Goal: Information Seeking & Learning: Find specific fact

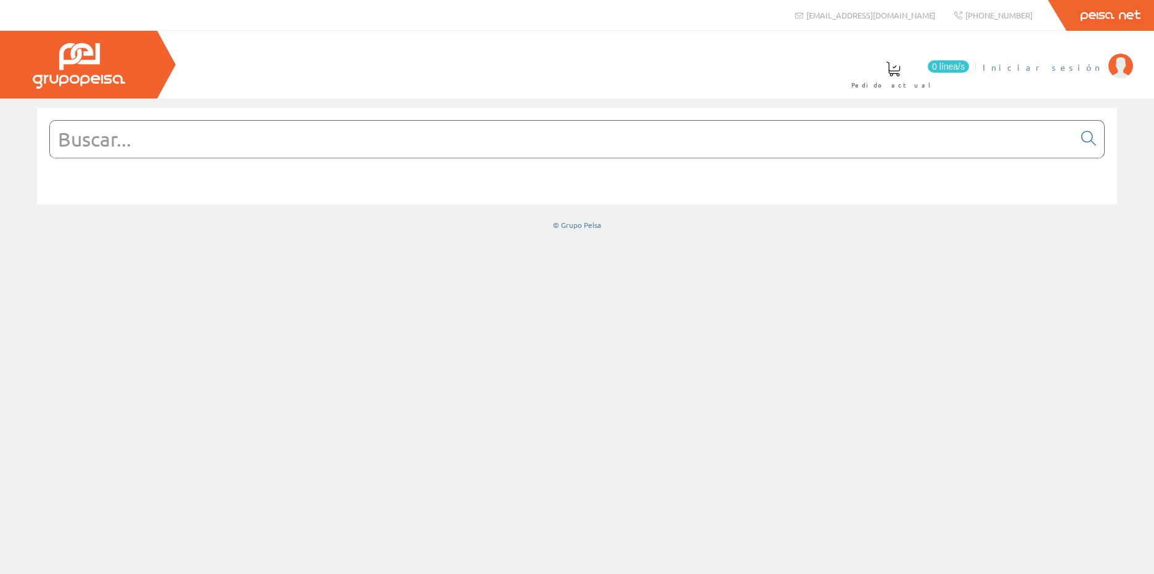
click at [1076, 63] on span "Iniciar sesión" at bounding box center [1042, 67] width 120 height 12
click at [105, 124] on input "text" at bounding box center [562, 139] width 1024 height 37
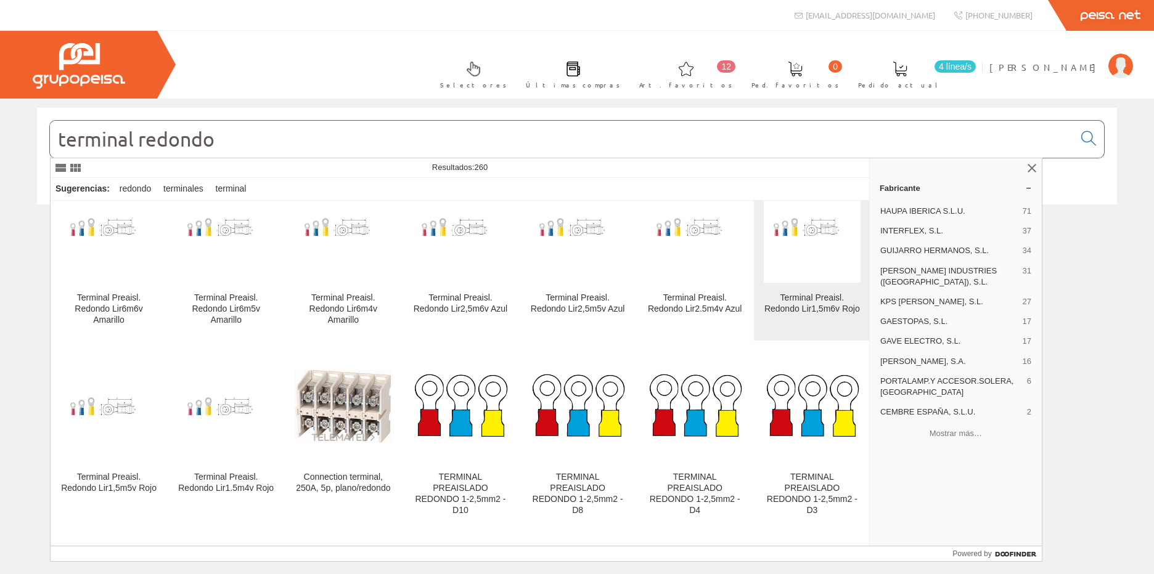
scroll to position [924, 0]
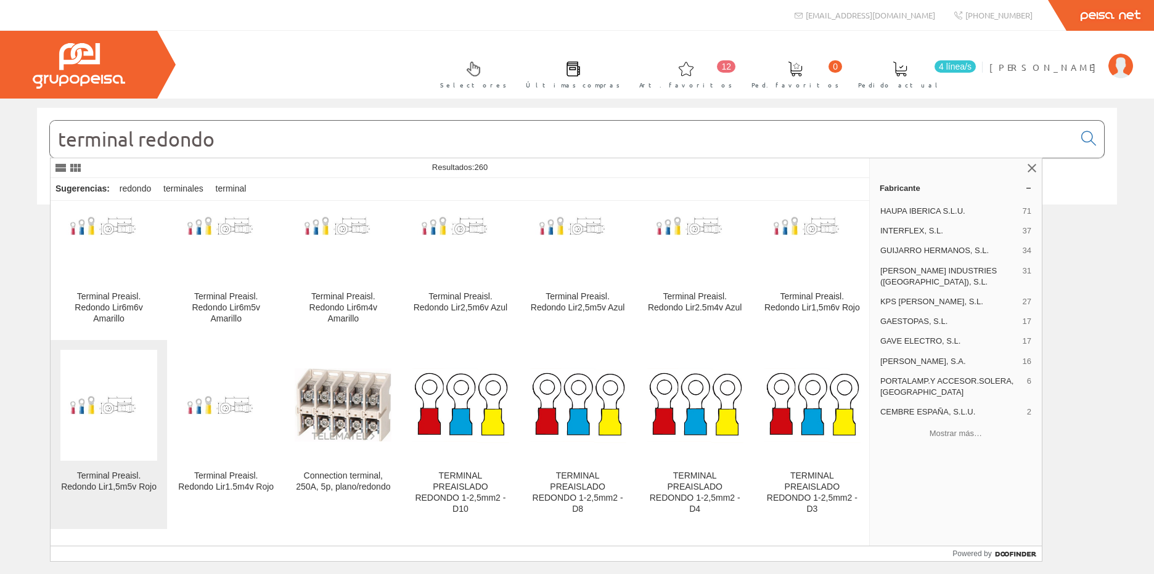
type input "terminal redondo"
click at [114, 458] on figure at bounding box center [108, 405] width 97 height 111
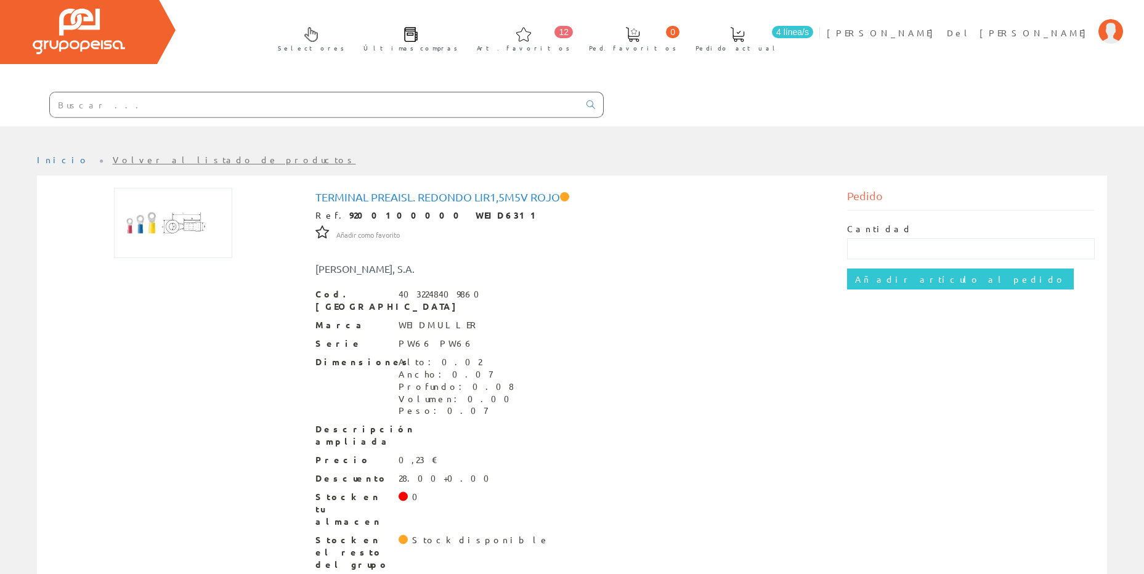
scroll to position [35, 0]
drag, startPoint x: 398, startPoint y: 293, endPoint x: 461, endPoint y: 292, distance: 62.9
click at [461, 292] on div "4032248409860" at bounding box center [443, 294] width 88 height 12
copy div "4032248409860"
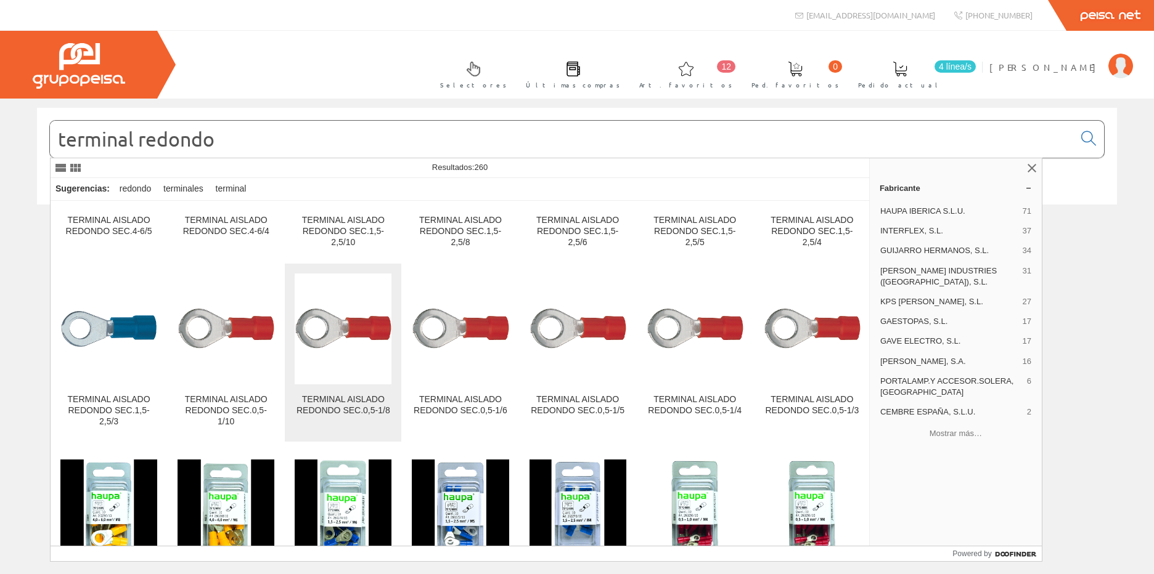
scroll to position [308, 0]
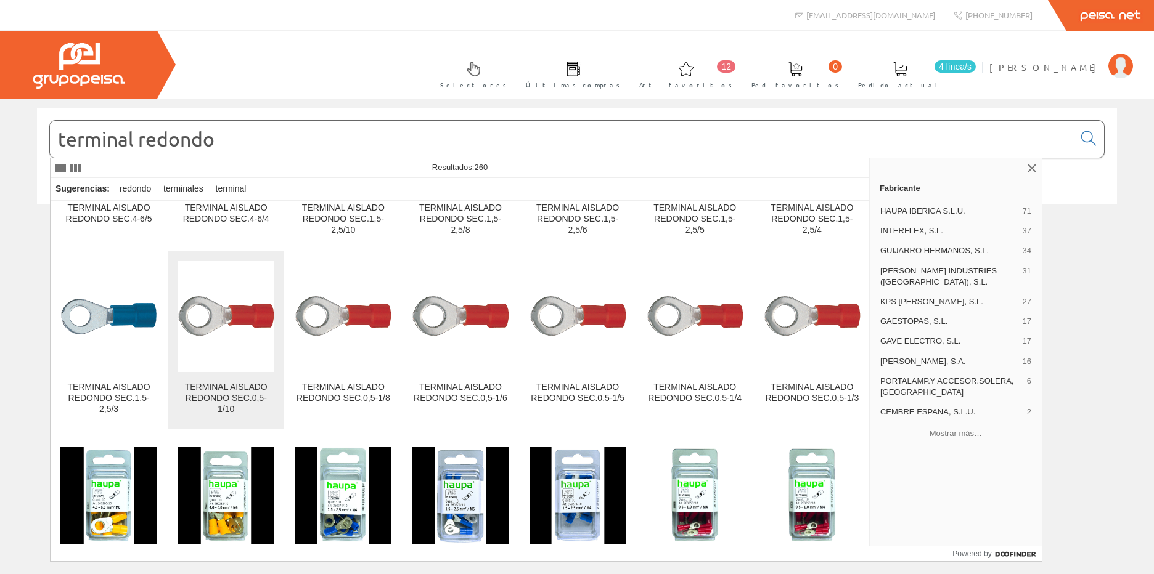
click at [204, 316] on img at bounding box center [225, 316] width 97 height 41
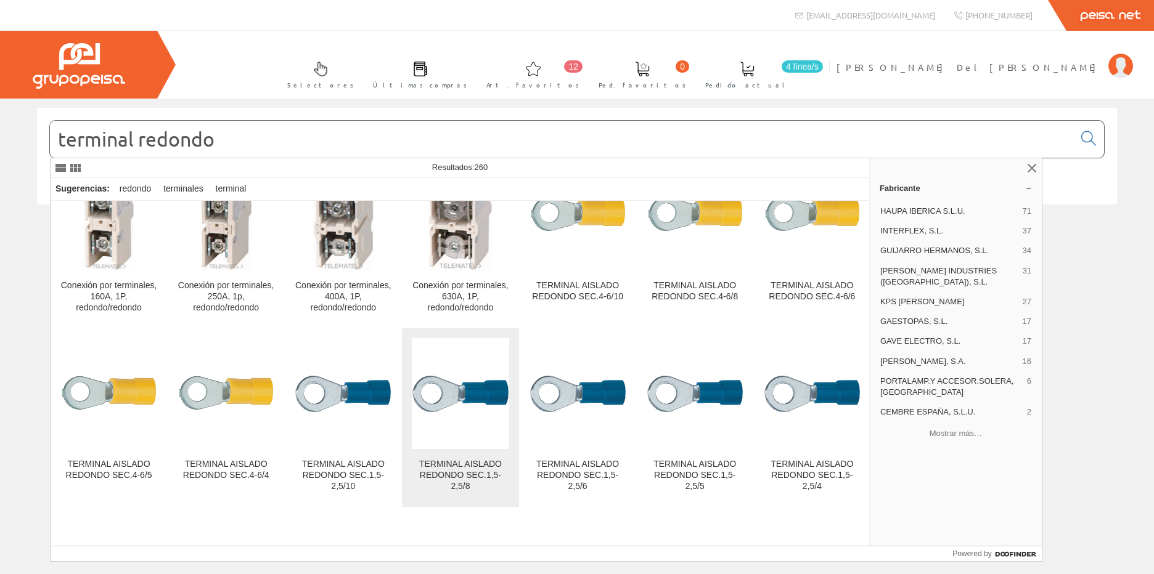
scroll to position [246, 0]
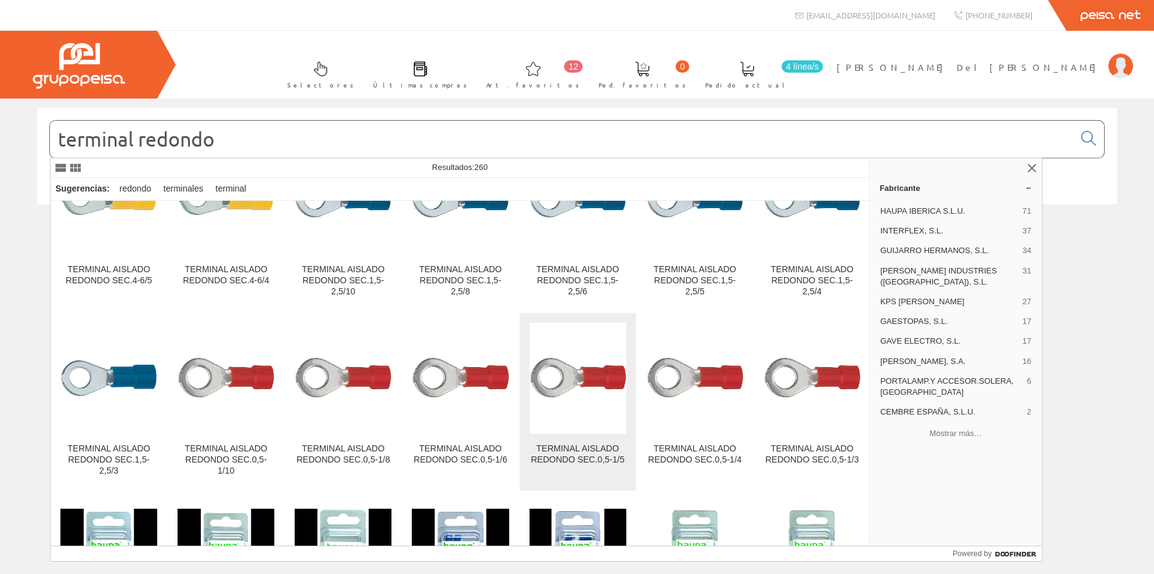
click at [610, 373] on img at bounding box center [577, 377] width 97 height 41
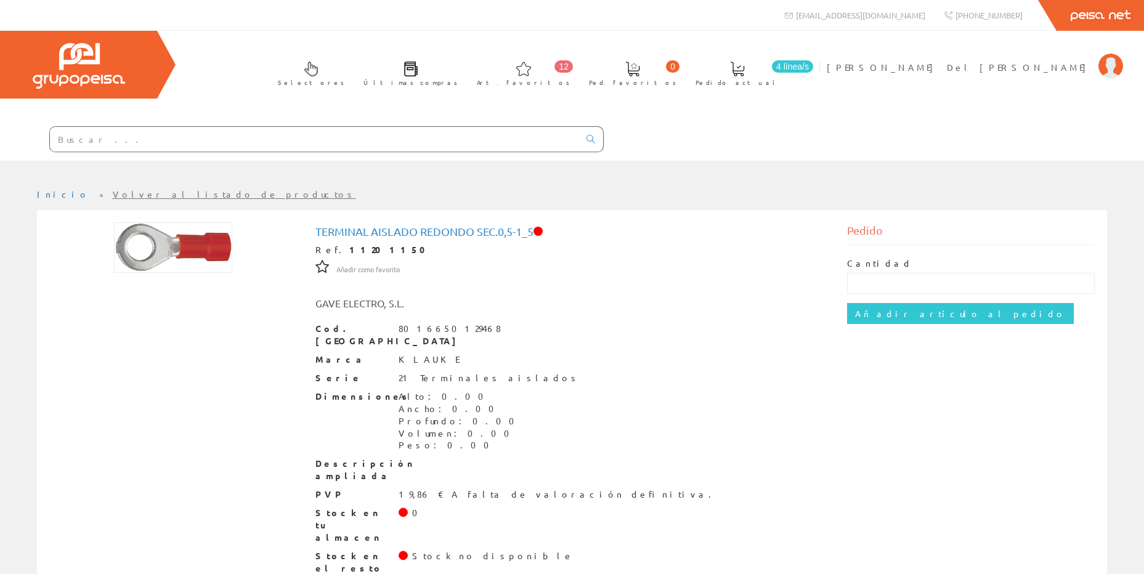
scroll to position [17, 0]
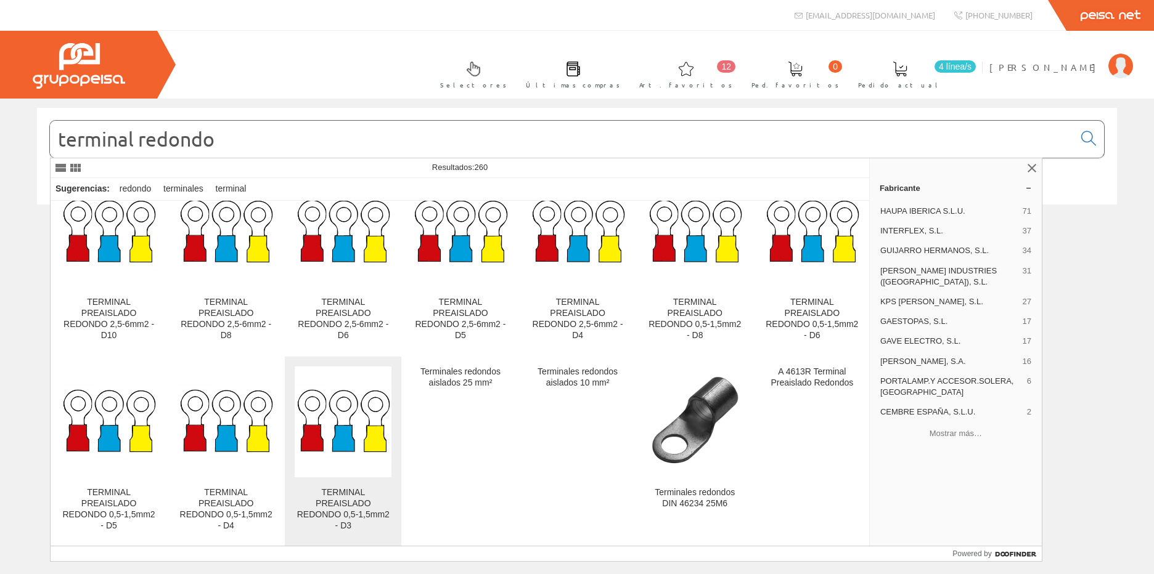
scroll to position [1417, 0]
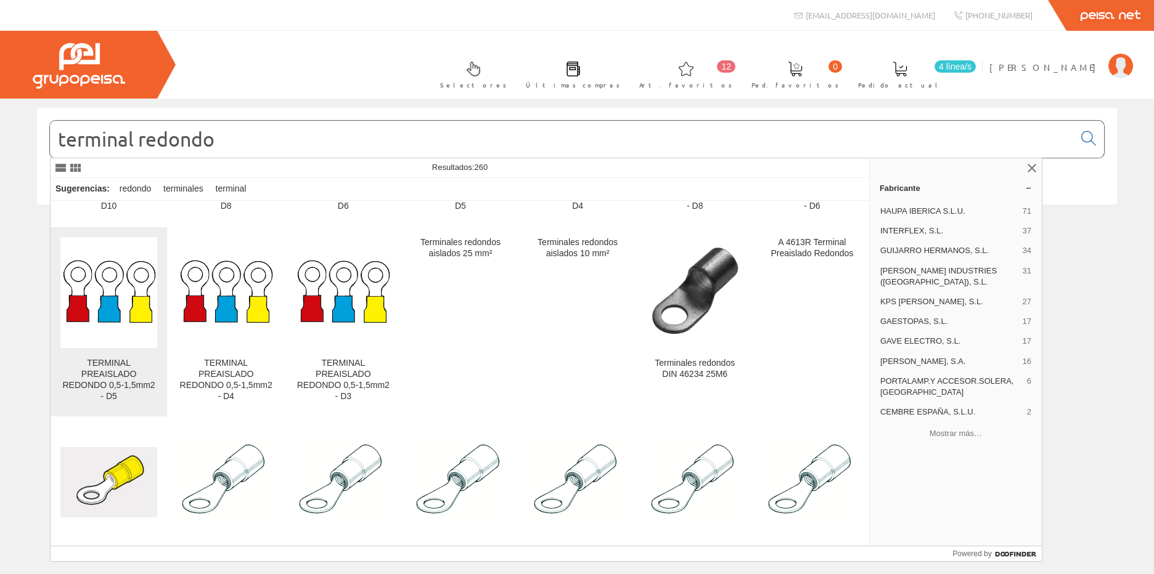
click at [104, 371] on div "TERMINAL PREAISLADO REDONDO 0,5-1,5mm2 - D5" at bounding box center [108, 380] width 97 height 44
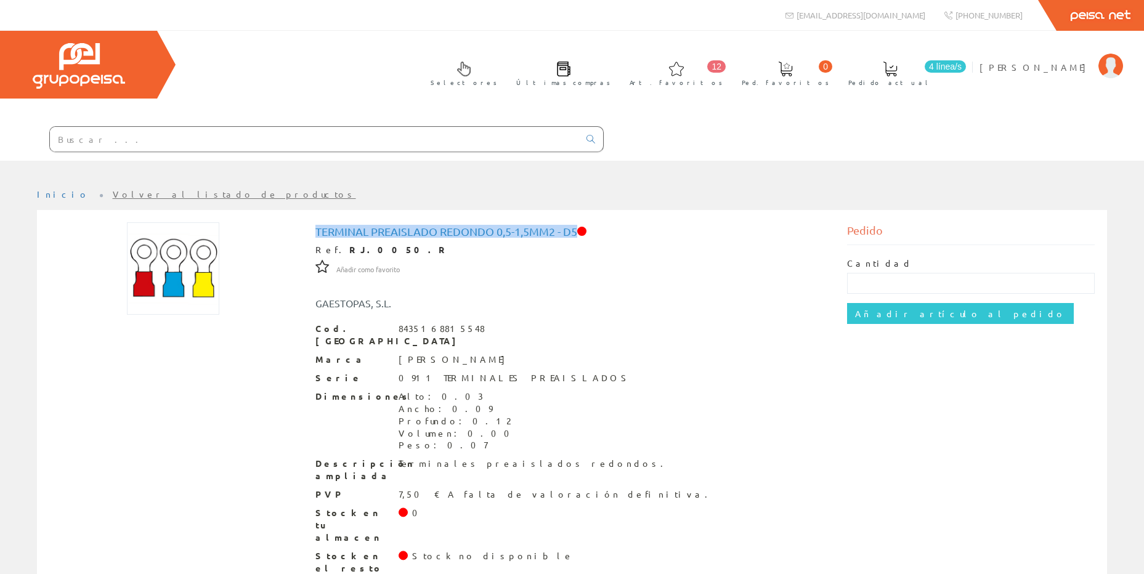
drag, startPoint x: 315, startPoint y: 226, endPoint x: 579, endPoint y: 229, distance: 263.8
click at [579, 229] on h1 "TERMINAL PREAISLADO REDONDO 0,5-1,5mm2 - D5" at bounding box center [573, 232] width 514 height 12
copy h1 "TERMINAL PREAISLADO REDONDO 0,5-1,5mm2 - D5"
click at [688, 261] on div "TERMINAL PREAISLADO REDONDO 0,5-1,5mm2 - D5 Ref. RJ.0050.R Añadir como favorito…" at bounding box center [573, 407] width 514 height 362
